Goal: Task Accomplishment & Management: Use online tool/utility

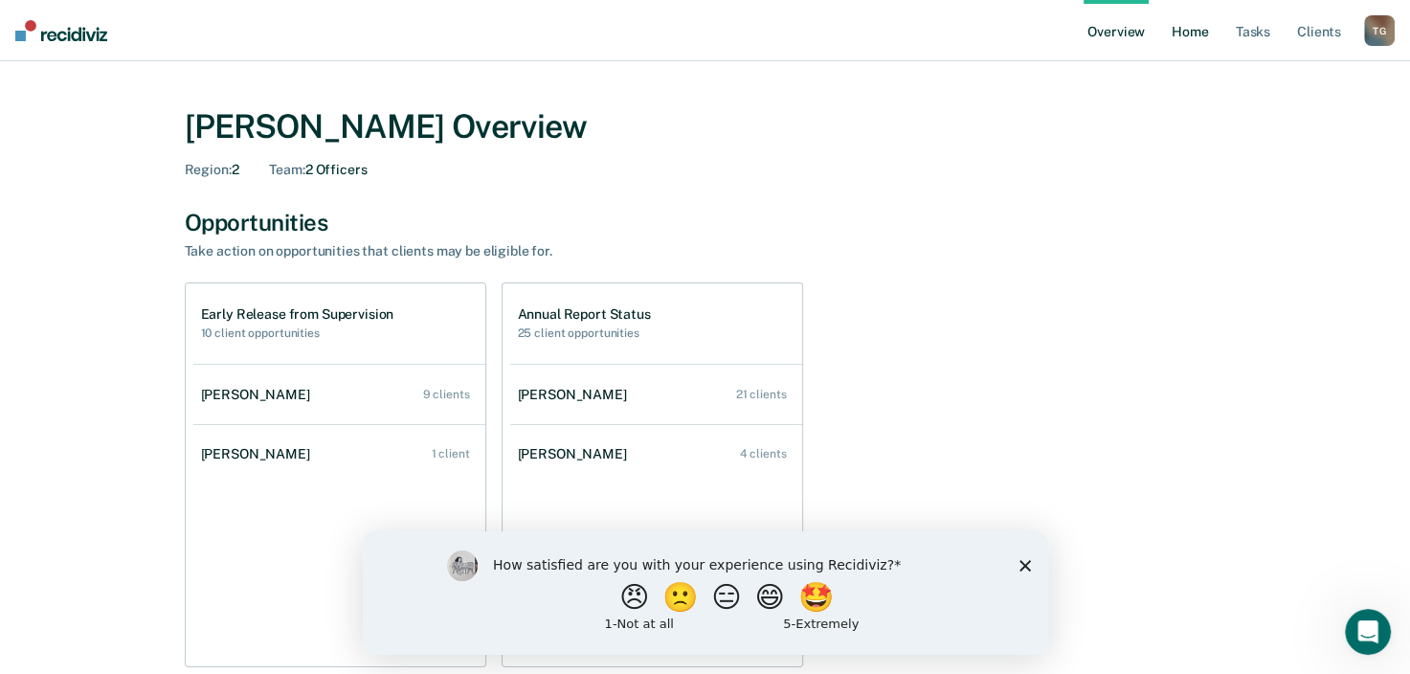
click at [1191, 31] on link "Home" at bounding box center [1190, 30] width 44 height 61
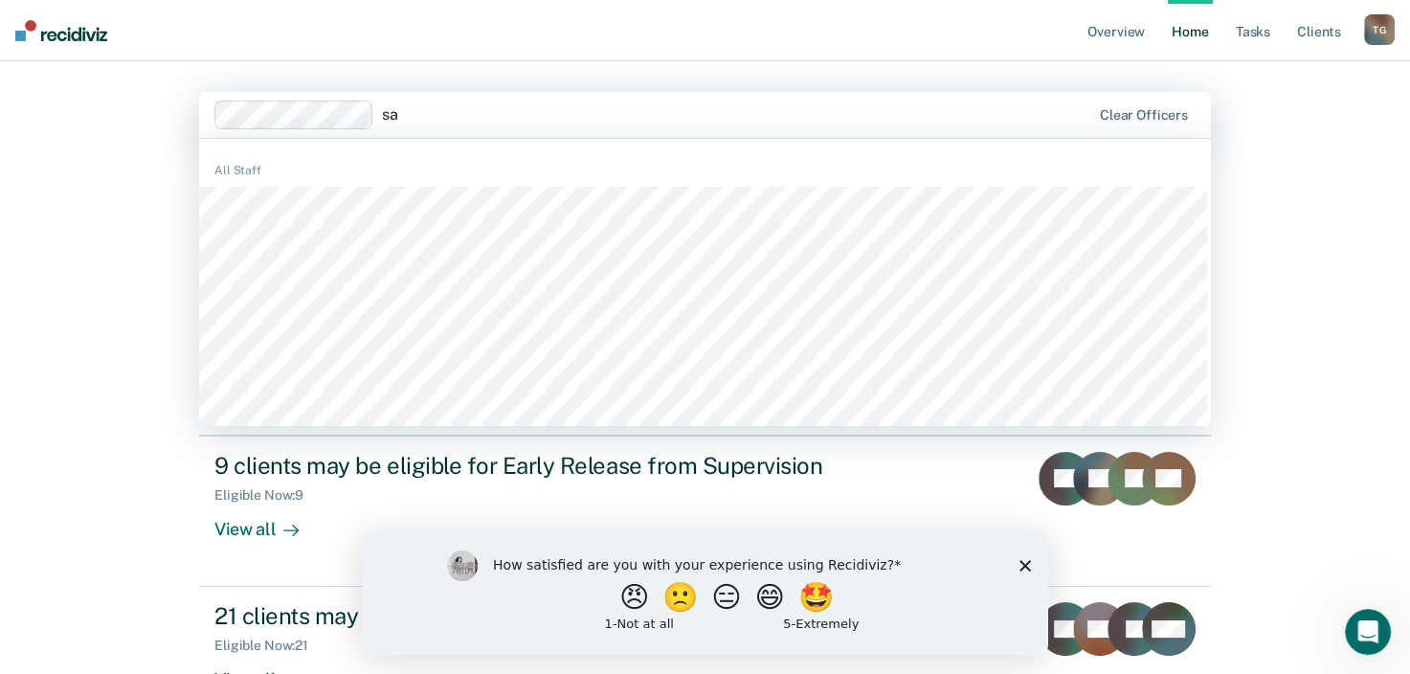
type input "s"
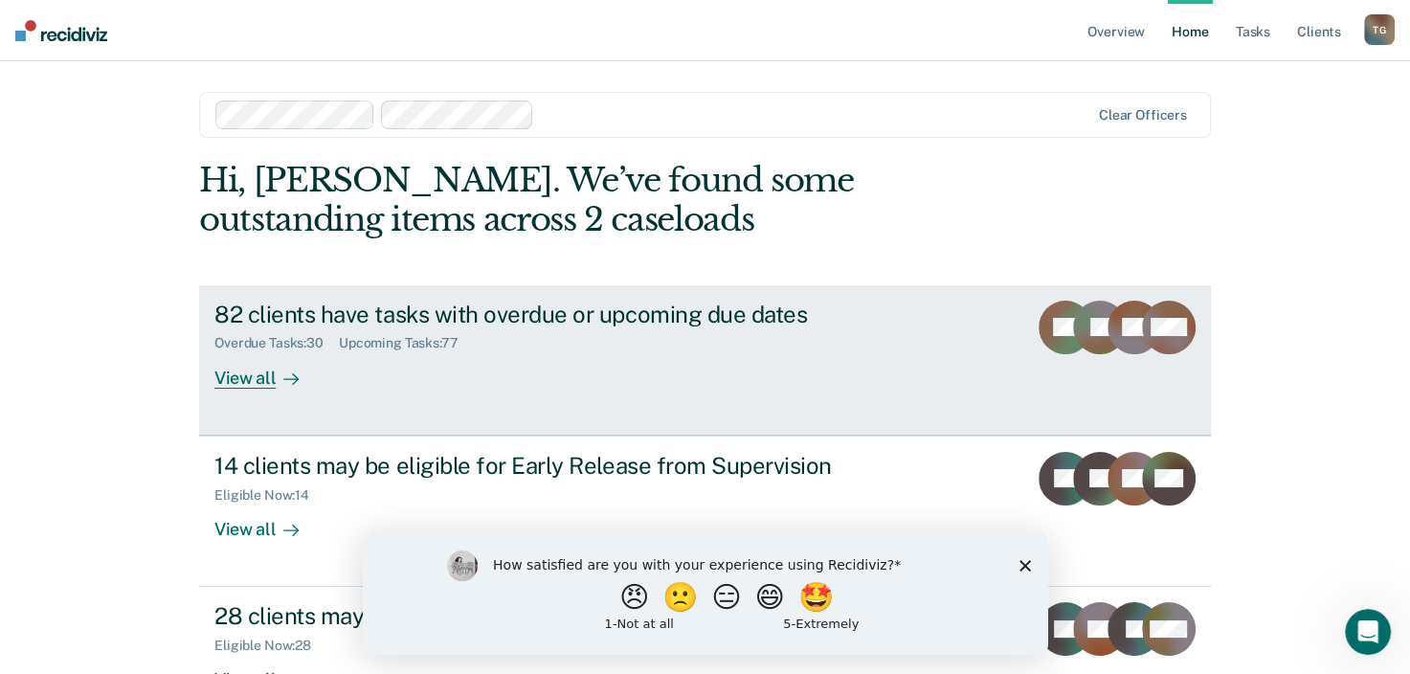
scroll to position [62, 0]
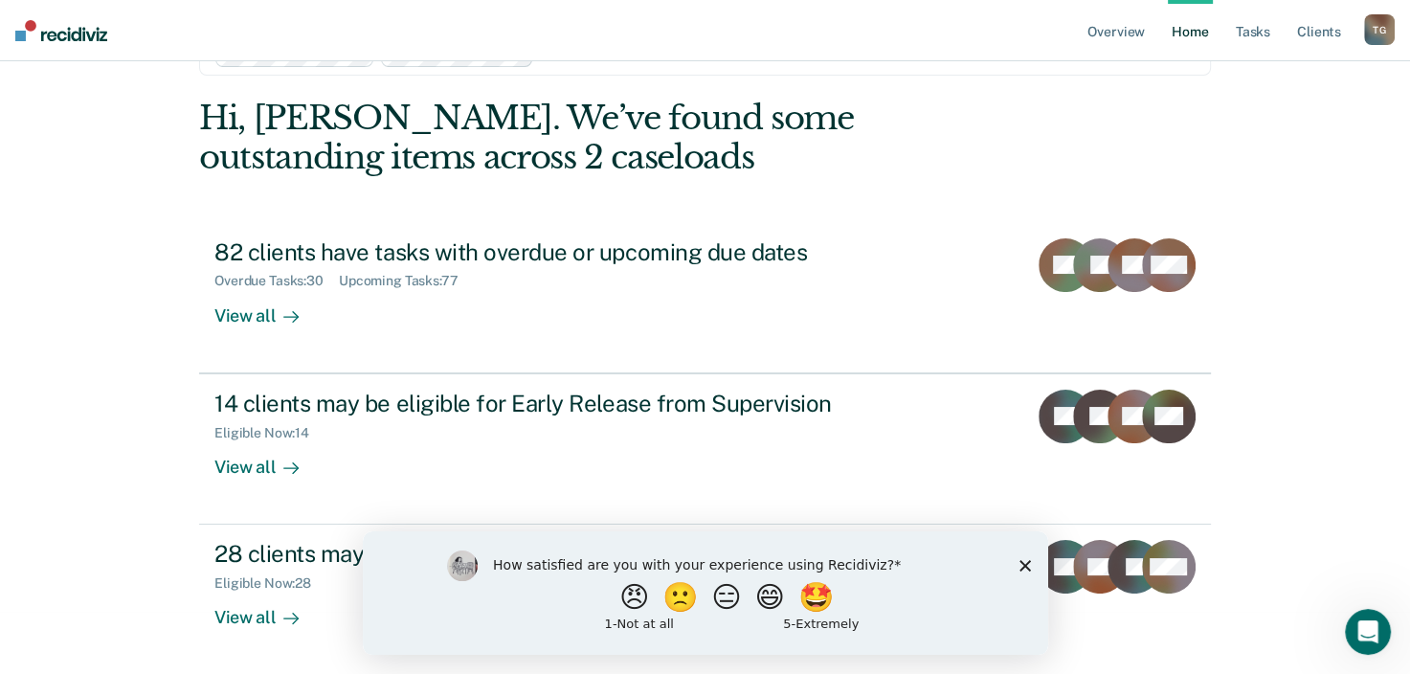
click at [1031, 569] on div "How satisfied are you with your experience using Recidiviz? 😠 🙁 😑 😄 🤩 1 - Not a…" at bounding box center [704, 591] width 685 height 123
click at [1013, 559] on div "How satisfied are you with your experience using Recidiviz? 😠 🙁 😑 😄 🤩 1 - Not a…" at bounding box center [704, 591] width 685 height 123
click at [1027, 563] on polygon "Close survey" at bounding box center [1024, 564] width 11 height 11
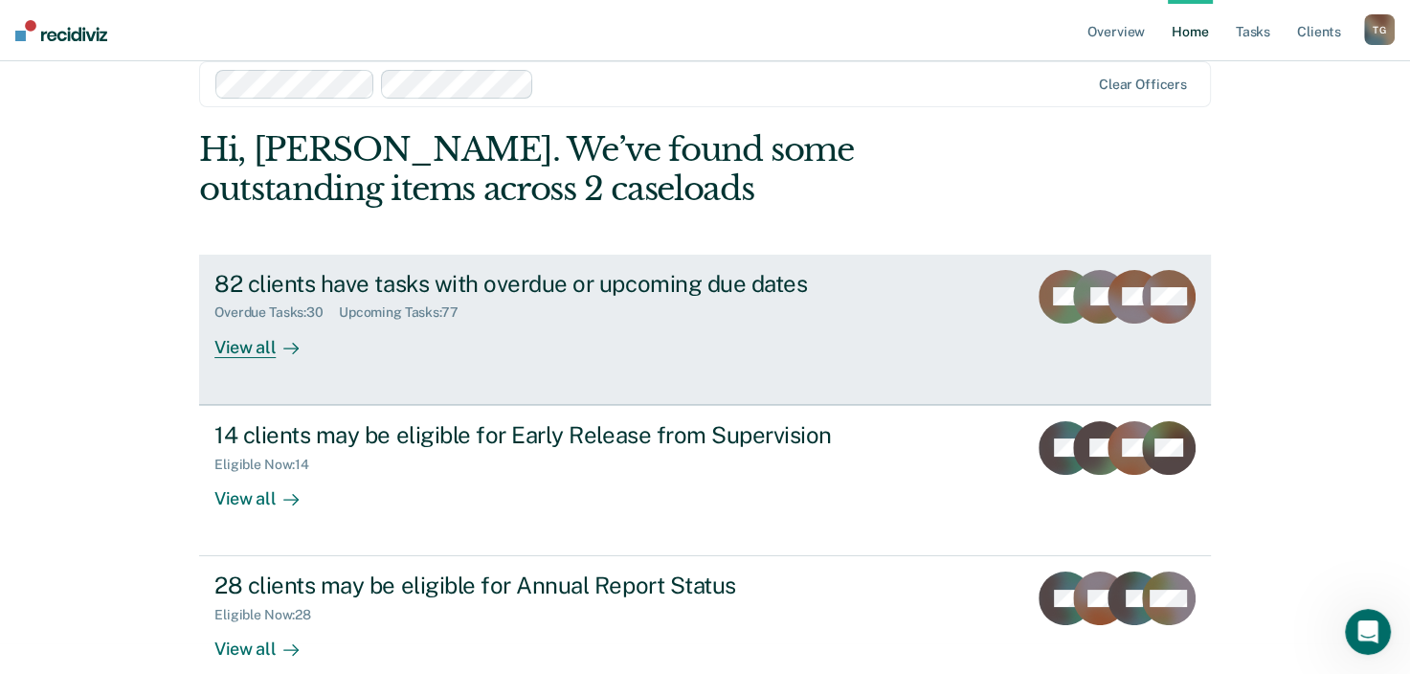
scroll to position [0, 0]
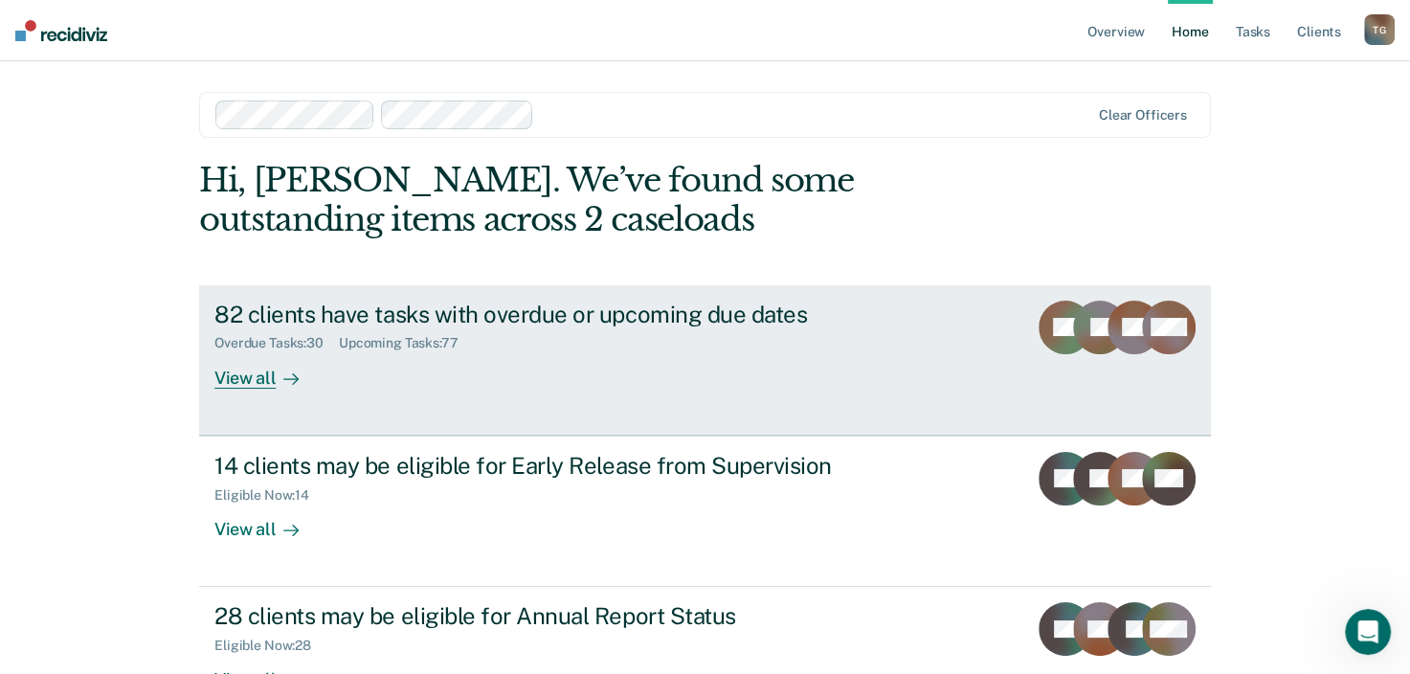
click at [234, 387] on div "View all" at bounding box center [267, 369] width 107 height 37
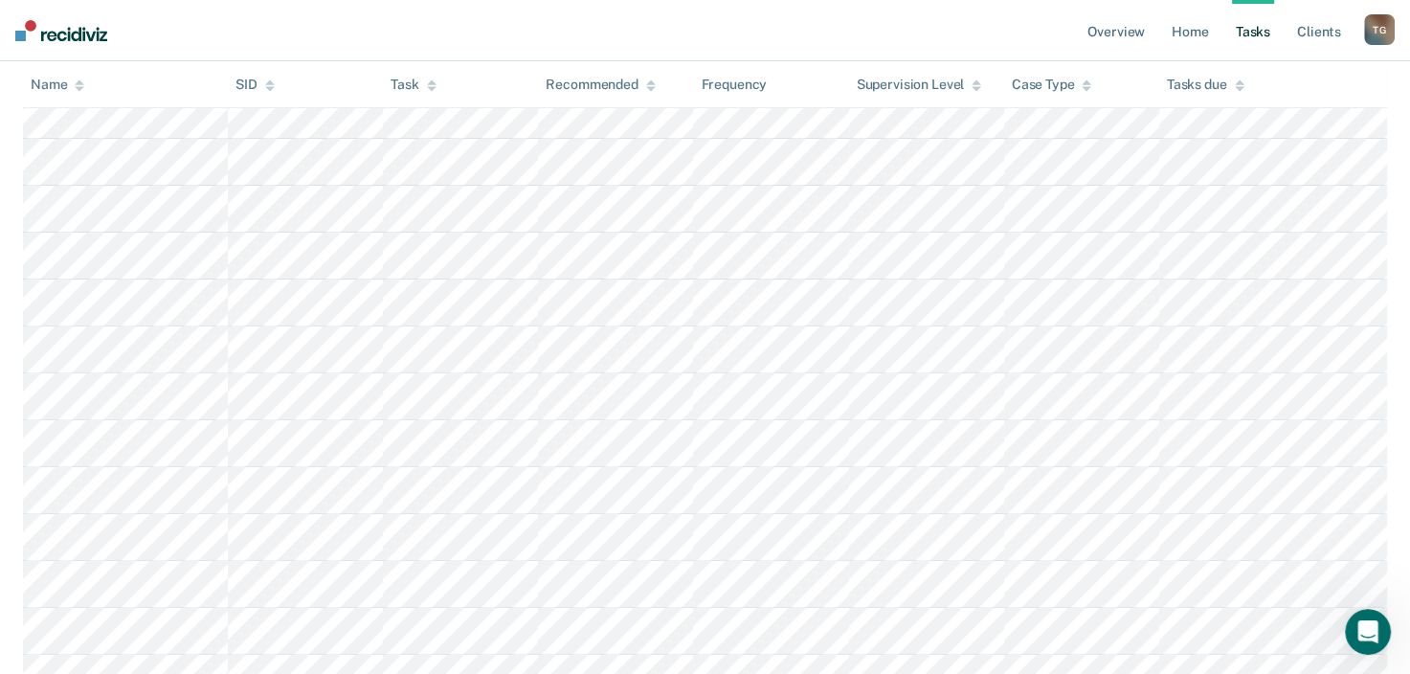
scroll to position [96, 0]
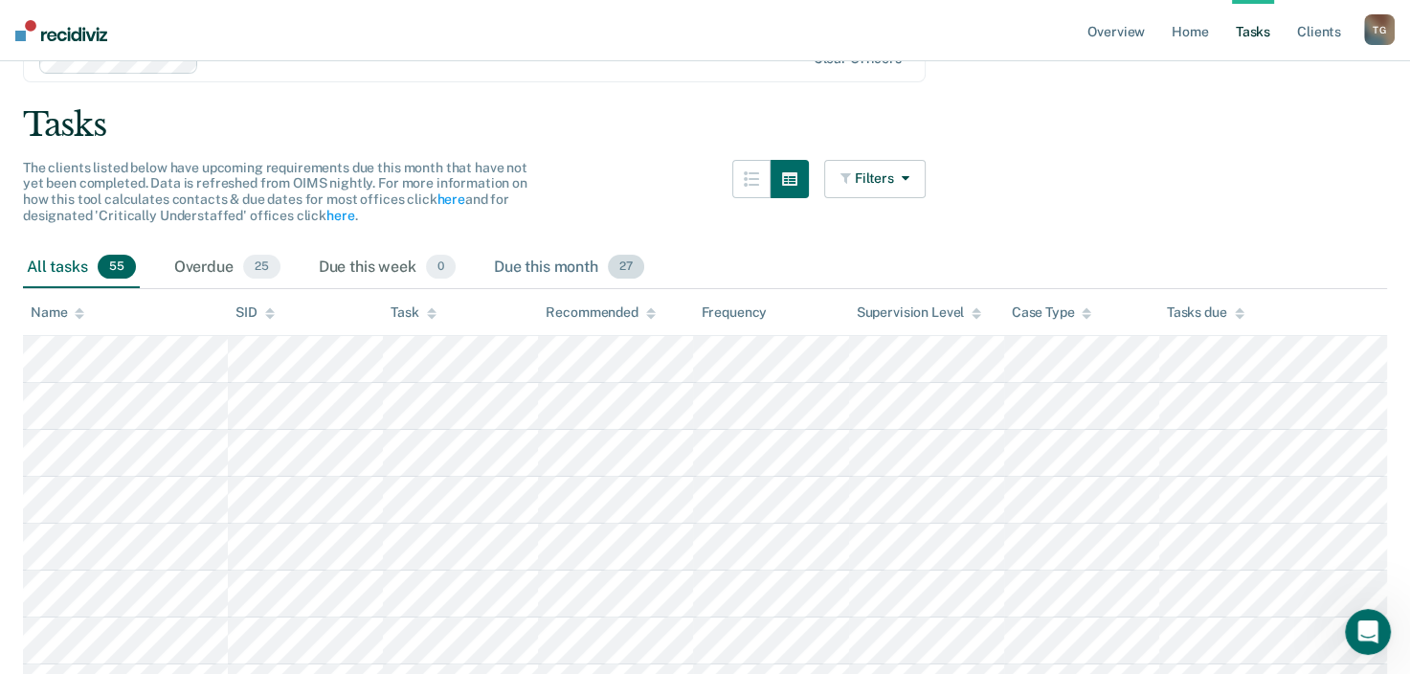
click at [521, 266] on div "Due this month 27" at bounding box center [569, 268] width 158 height 42
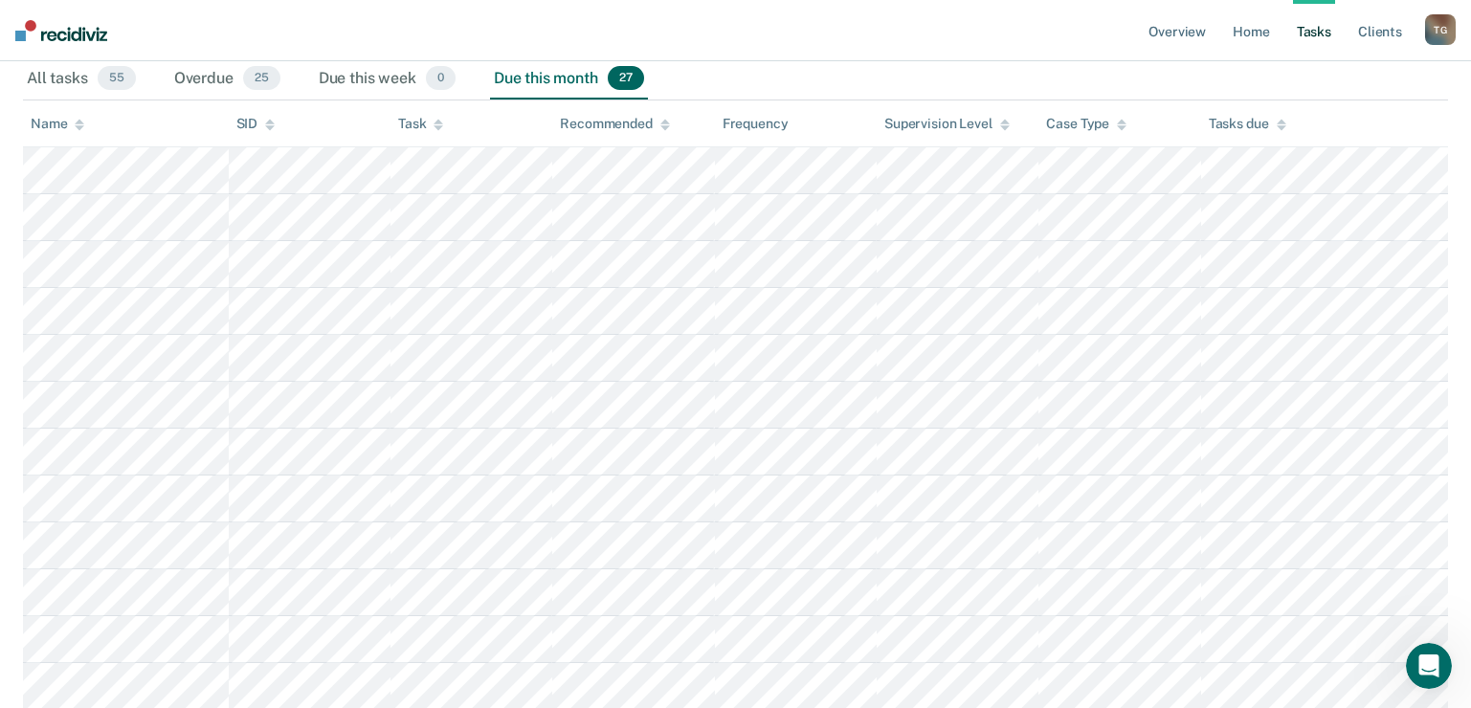
scroll to position [301, 0]
